Goal: Book appointment/travel/reservation

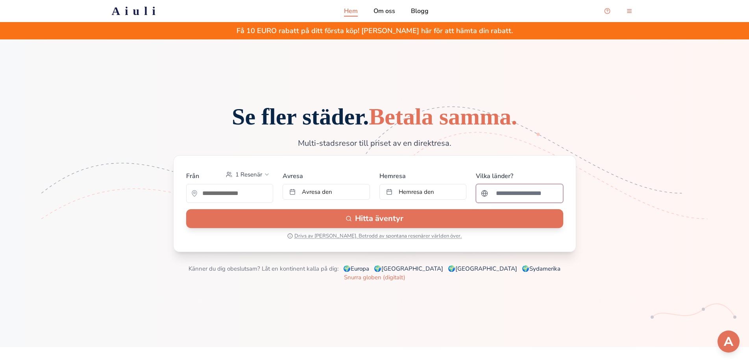
click at [523, 201] on input "Sök efter ett land" at bounding box center [524, 193] width 67 height 16
click at [219, 196] on div at bounding box center [229, 193] width 87 height 19
click at [221, 200] on input "text" at bounding box center [230, 193] width 87 height 16
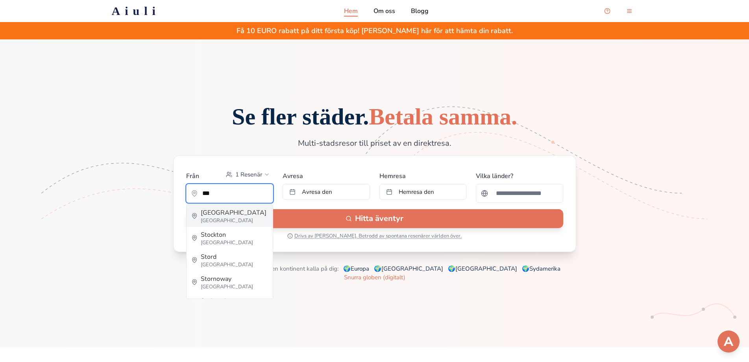
type input "*********"
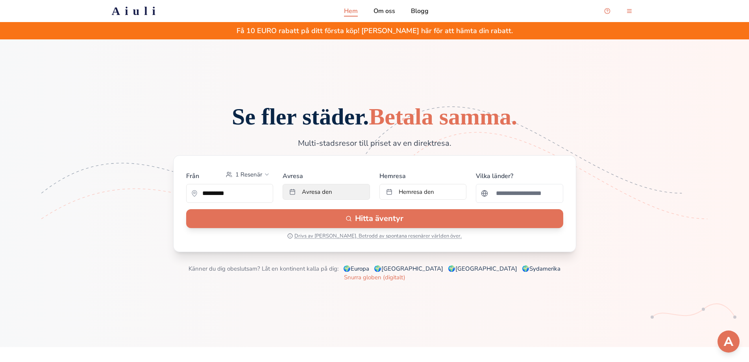
click at [336, 199] on button "Avresa den" at bounding box center [326, 192] width 87 height 16
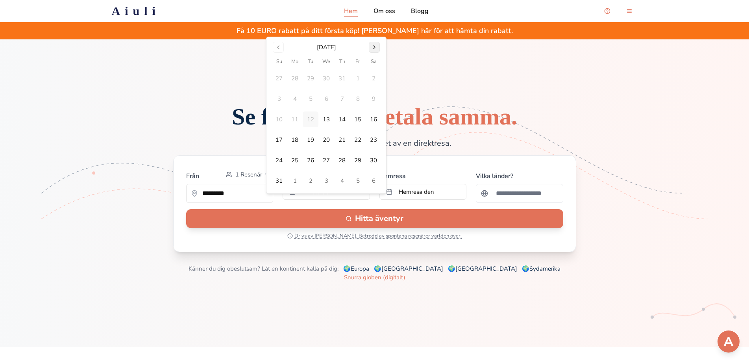
click at [379, 46] on button "Go to next month" at bounding box center [374, 47] width 11 height 11
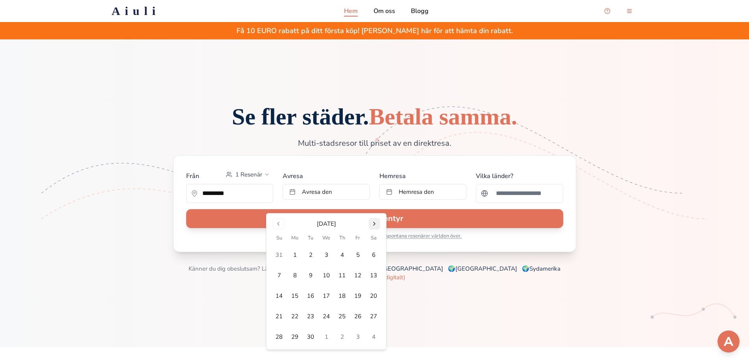
click at [378, 224] on button "Go to next month" at bounding box center [374, 223] width 11 height 11
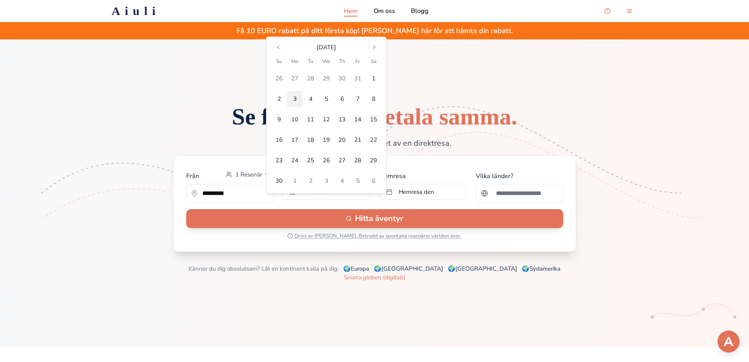
click at [295, 98] on button "3" at bounding box center [295, 99] width 16 height 16
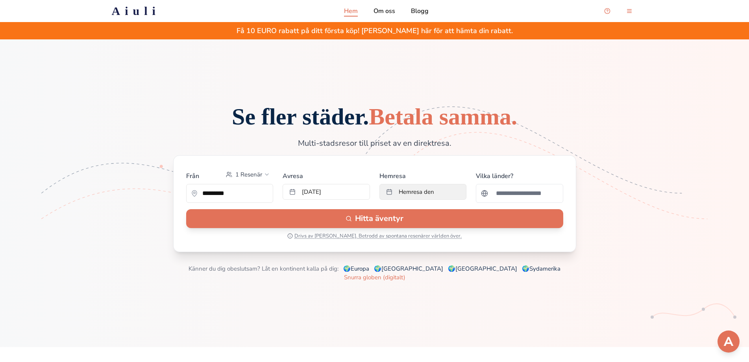
click at [420, 196] on span "Hemresa den" at bounding box center [416, 192] width 35 height 8
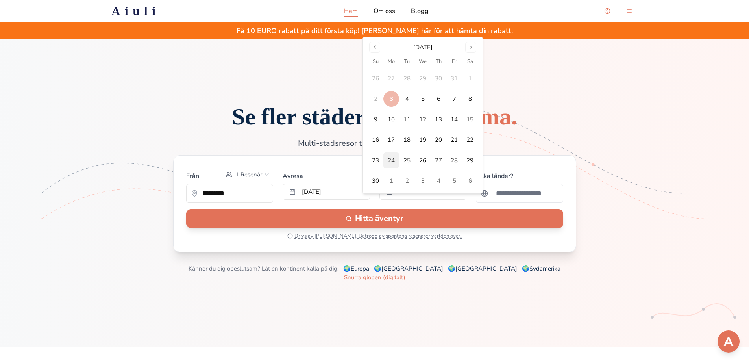
click at [392, 159] on button "24" at bounding box center [391, 160] width 16 height 16
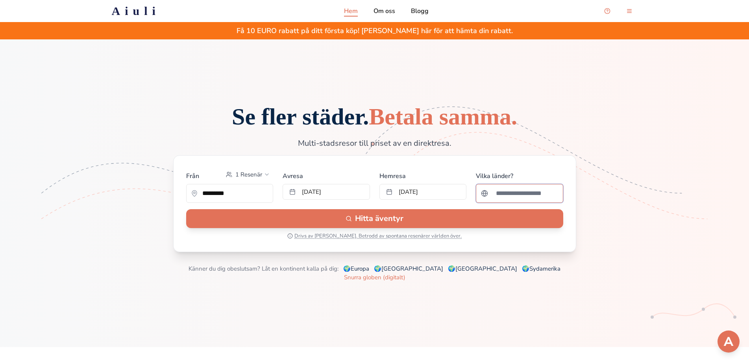
click at [501, 201] on input "Sök efter ett land" at bounding box center [524, 193] width 67 height 16
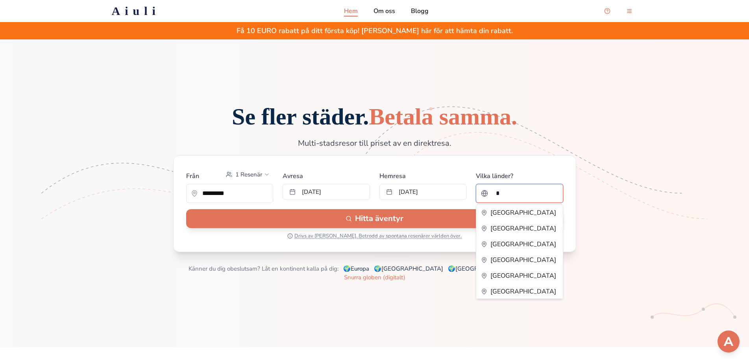
type input "**"
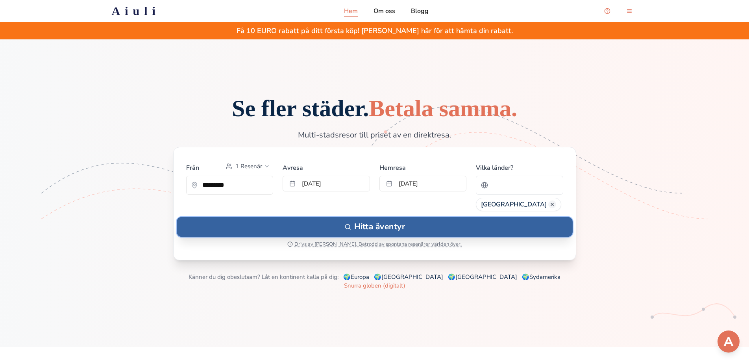
click at [375, 235] on button "Hitta äventyr" at bounding box center [375, 226] width 396 height 20
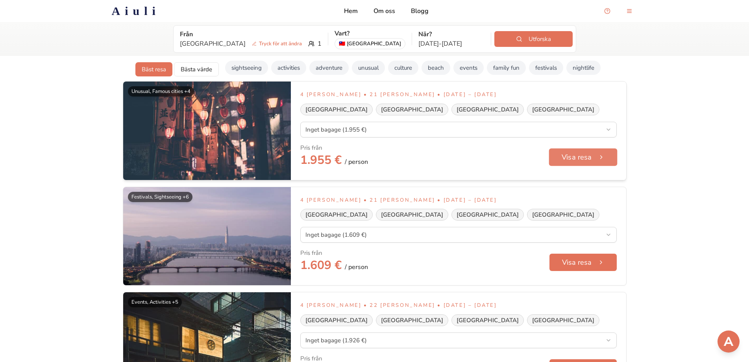
click at [565, 159] on button "Visa resa" at bounding box center [583, 157] width 68 height 18
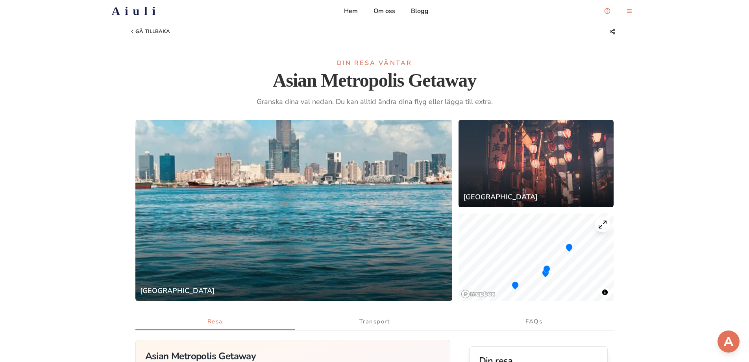
click at [142, 13] on h2 "Aiuli" at bounding box center [136, 11] width 48 height 14
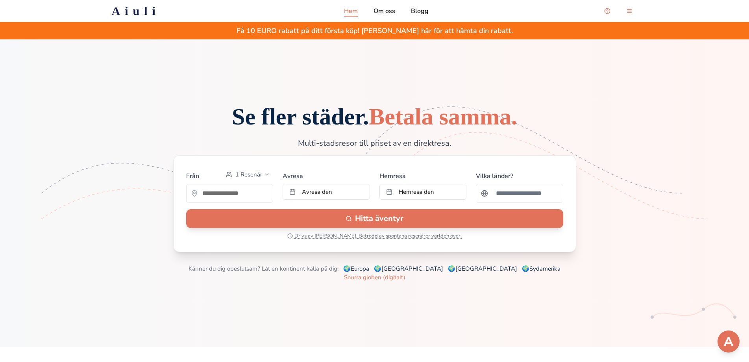
click at [119, 7] on h2 "Aiuli" at bounding box center [136, 11] width 48 height 14
